Goal: Task Accomplishment & Management: Complete application form

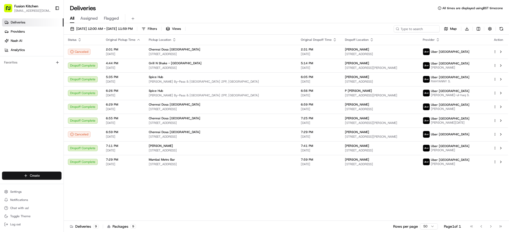
click at [24, 175] on html "Fusion Kitchen [EMAIL_ADDRESS][DOMAIN_NAME] Toggle Sidebar Deliveries Providers…" at bounding box center [254, 116] width 509 height 232
click at [86, 185] on link "Delivery" at bounding box center [92, 185] width 57 height 9
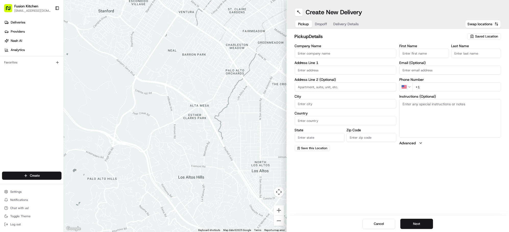
click at [337, 51] on input "Company Name" at bounding box center [346, 53] width 102 height 9
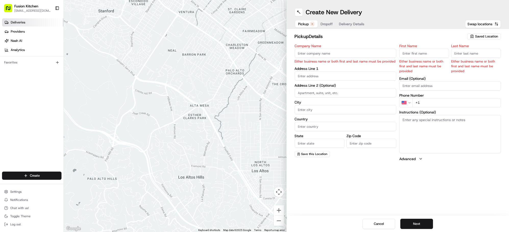
click at [18, 21] on span "Deliveries" at bounding box center [18, 22] width 15 height 5
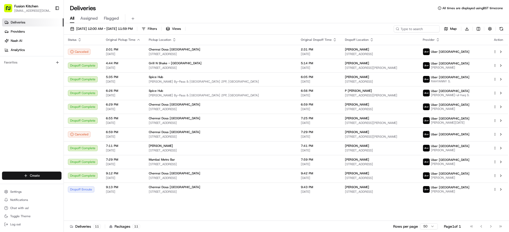
click at [52, 176] on html "Fusion Kitchen [EMAIL_ADDRESS][DOMAIN_NAME] Toggle Sidebar Deliveries Providers…" at bounding box center [254, 116] width 509 height 232
click at [86, 185] on link "Delivery" at bounding box center [92, 185] width 57 height 9
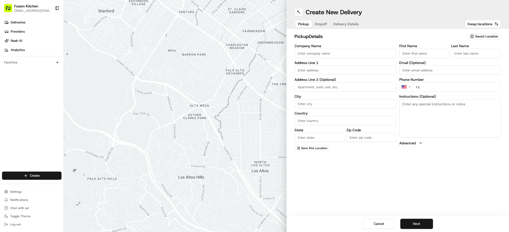
click at [349, 58] on div "Company Name Address Line 1 Address Line 2 (Optional) City Country State Zip Co…" at bounding box center [346, 97] width 102 height 107
click at [349, 54] on input "Company Name" at bounding box center [346, 53] width 102 height 9
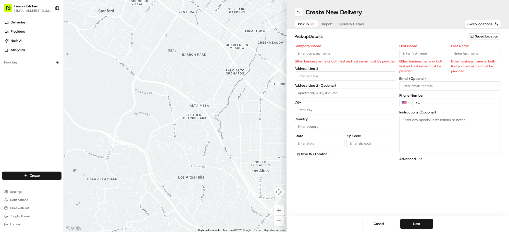
click at [321, 52] on input "Company Name" at bounding box center [346, 53] width 102 height 9
paste input "Chennai Dosa Derby"
type input "Chennai Dosa Derby"
type input "[STREET_ADDRESS]"
type input "[GEOGRAPHIC_DATA]"
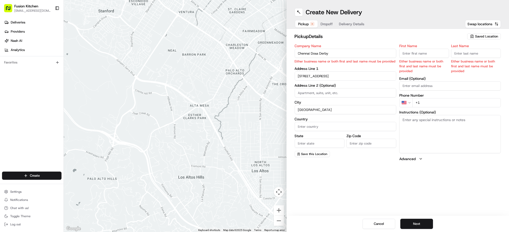
type input "[GEOGRAPHIC_DATA]"
type input "DE1 2SR"
type input "[PERSON_NAME]"
type input "Sadiq"
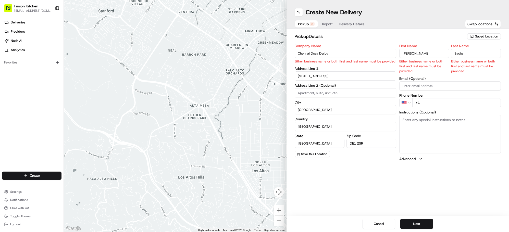
type input "[EMAIL_ADDRESS][DOMAIN_NAME]"
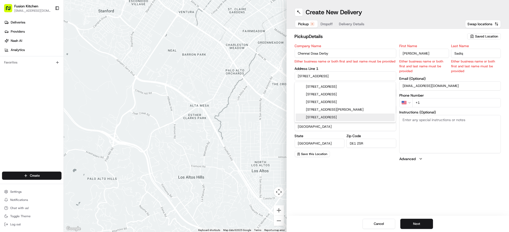
type input "Chennai Dosa Derby"
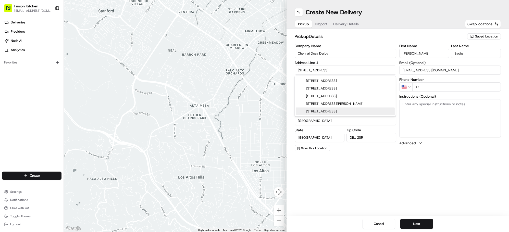
click at [359, 197] on div "Create New Delivery Pickup Dropoff Delivery Details Swap locations pickup Detai…" at bounding box center [398, 116] width 223 height 232
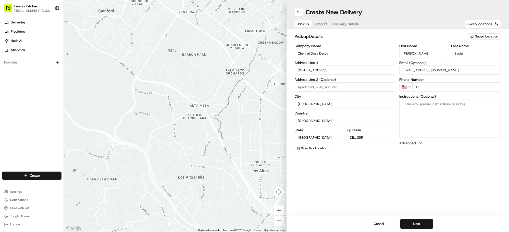
click at [443, 97] on label "Instructions (Optional)" at bounding box center [451, 97] width 102 height 4
click at [443, 99] on textarea "Instructions (Optional)" at bounding box center [451, 118] width 102 height 38
click at [438, 105] on textarea "Instructions (Optional)" at bounding box center [451, 118] width 102 height 38
paste textarea "[STREET_ADDRESS]"
type textarea "[STREET_ADDRESS]"
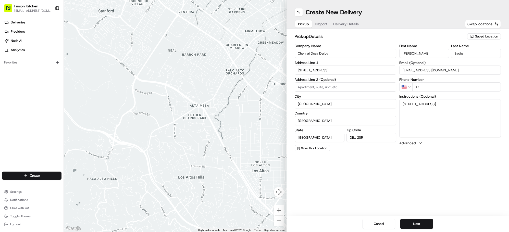
click at [407, 86] on html "Fusion Kitchen [EMAIL_ADDRESS][DOMAIN_NAME] Toggle Sidebar Deliveries Providers…" at bounding box center [254, 116] width 509 height 232
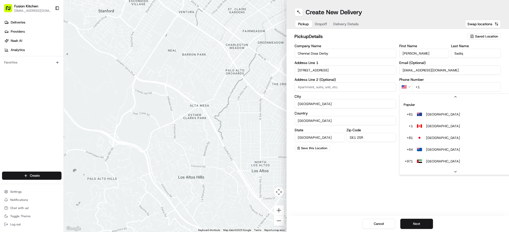
scroll to position [22, 0]
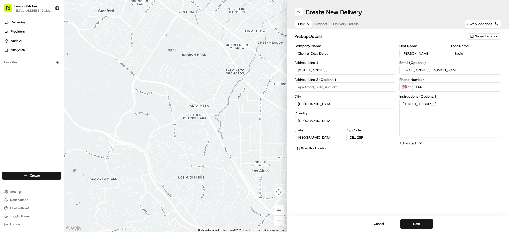
click at [429, 85] on input "+44" at bounding box center [457, 86] width 89 height 9
paste input "1332 292222"
type input "[PHONE_NUMBER]"
click at [413, 225] on button "Next" at bounding box center [417, 224] width 33 height 10
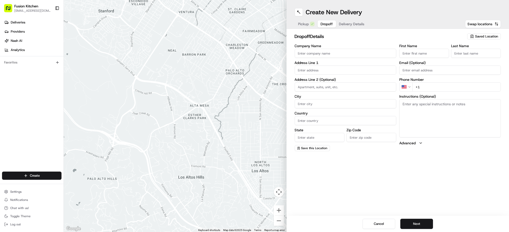
click at [341, 54] on input "Company Name" at bounding box center [346, 53] width 102 height 9
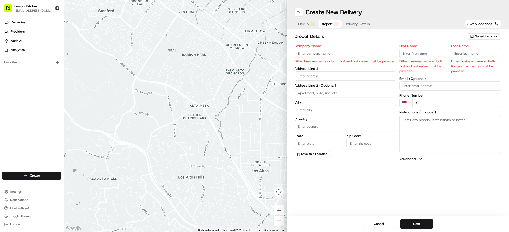
drag, startPoint x: 329, startPoint y: 75, endPoint x: 326, endPoint y: 75, distance: 2.7
click at [329, 75] on input "text" at bounding box center [346, 75] width 102 height 9
paste input "[STREET_ADDRESS]"
drag, startPoint x: 350, startPoint y: 86, endPoint x: 353, endPoint y: 88, distance: 3.3
click at [351, 86] on div "[STREET_ADDRESS]" at bounding box center [345, 87] width 99 height 8
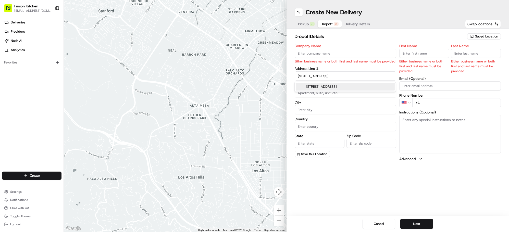
type input "[STREET_ADDRESS]"
type input "Littleover"
type input "[GEOGRAPHIC_DATA]"
type input "DE23 4YN"
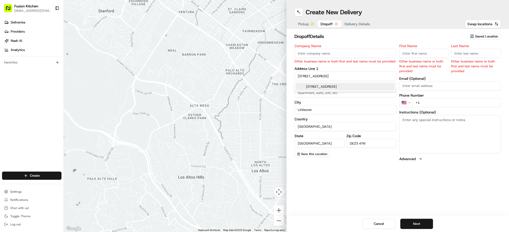
type input "[STREET_ADDRESS]"
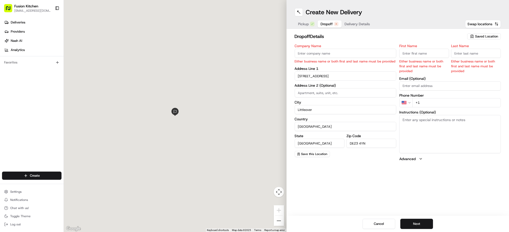
click at [467, 125] on textarea "Instructions (Optional)" at bounding box center [451, 134] width 102 height 38
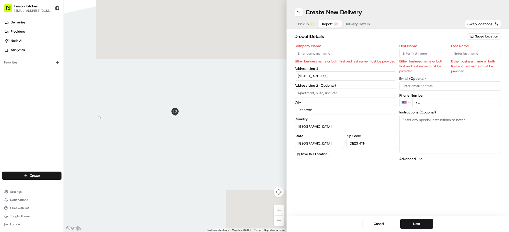
paste textarea "[STREET_ADDRESS]"
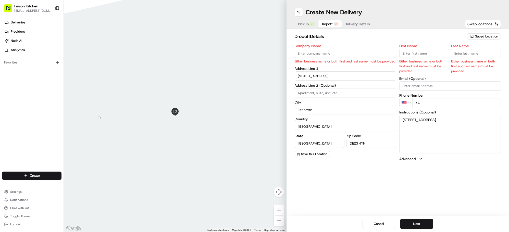
type textarea "[STREET_ADDRESS]"
click at [316, 54] on input "Company Name" at bounding box center [346, 53] width 102 height 9
click at [326, 54] on input "Company Name" at bounding box center [346, 53] width 102 height 9
paste input "R Raçan"
type input "R Raçan"
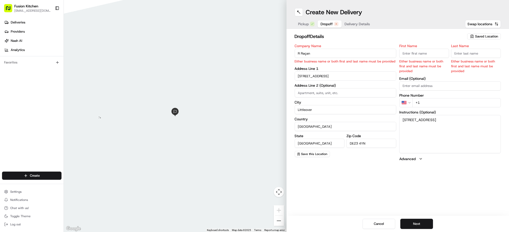
click at [431, 49] on input "First Name" at bounding box center [425, 53] width 50 height 9
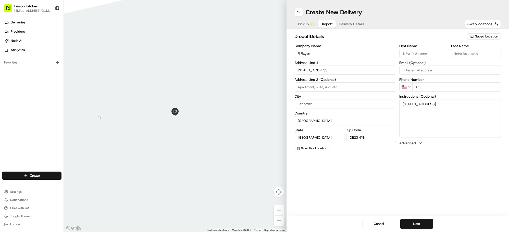
paste input "R Raçan"
click at [411, 54] on input "R Raçan" at bounding box center [425, 53] width 50 height 9
type input "R"
click at [466, 52] on input "Last Name" at bounding box center [476, 53] width 50 height 9
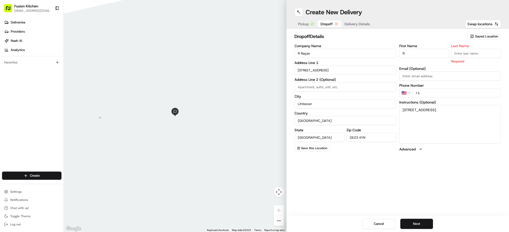
paste input "Raçan"
type input "Raçan"
click at [408, 92] on html "Fusion Kitchen [EMAIL_ADDRESS][DOMAIN_NAME] Toggle Sidebar Deliveries Providers…" at bounding box center [254, 116] width 509 height 232
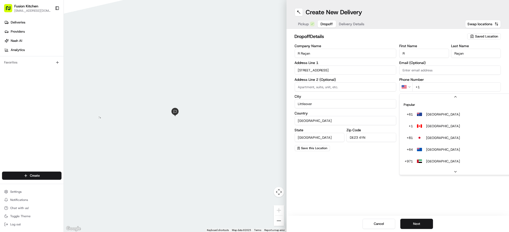
scroll to position [16, 0]
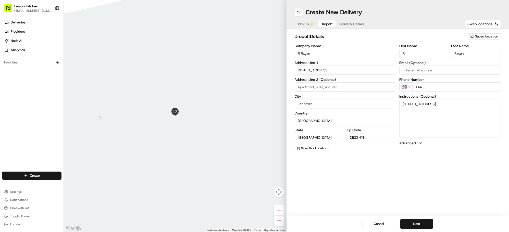
click at [472, 88] on input "+44" at bounding box center [457, 86] width 89 height 9
paste input "7749 317640"
type input "[PHONE_NUMBER]"
click at [419, 224] on button "Next" at bounding box center [417, 224] width 33 height 10
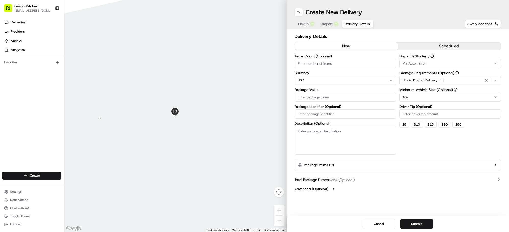
click at [332, 81] on html "Fusion Kitchen [EMAIL_ADDRESS][DOMAIN_NAME] Toggle Sidebar Deliveries Providers…" at bounding box center [254, 116] width 509 height 232
click at [340, 99] on input "Package Value" at bounding box center [346, 97] width 102 height 9
paste input "27.33"
type input "27.33"
click at [424, 220] on button "Submit" at bounding box center [417, 224] width 33 height 10
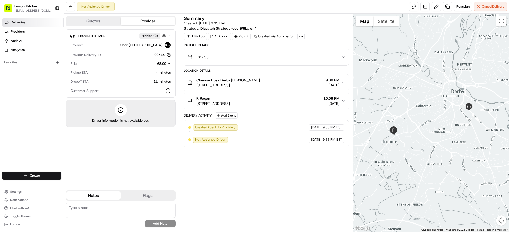
click at [21, 23] on span "Deliveries" at bounding box center [18, 22] width 15 height 5
